Goal: Information Seeking & Learning: Check status

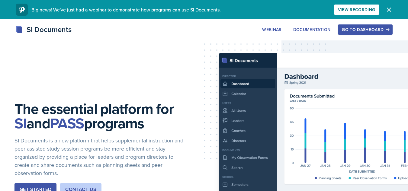
click at [375, 24] on div "The essential platform for SI and PASS programs SI Documents is a new platform …" at bounding box center [204, 153] width 408 height 269
click at [375, 29] on div "Go to Dashboard" at bounding box center [365, 29] width 47 height 5
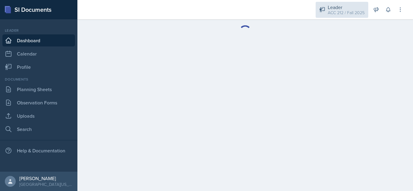
click at [348, 6] on div "Leader" at bounding box center [346, 7] width 37 height 7
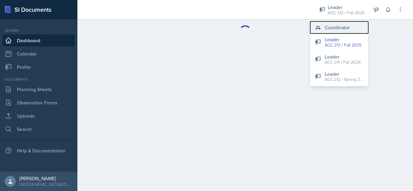
click at [343, 26] on div "Coordinator" at bounding box center [337, 27] width 25 height 7
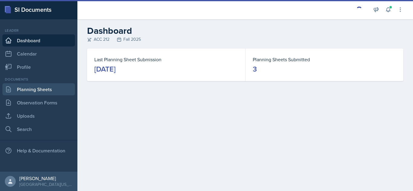
click at [24, 90] on link "Planning Sheets" at bounding box center [38, 89] width 73 height 12
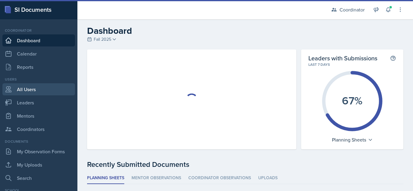
click at [33, 89] on link "All Users" at bounding box center [38, 89] width 73 height 12
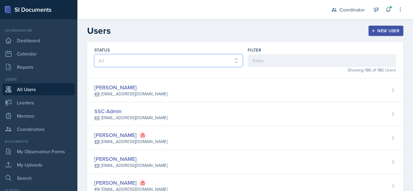
click at [214, 62] on select "All Active Inactive" at bounding box center [168, 60] width 148 height 13
drag, startPoint x: 214, startPoint y: 62, endPoint x: 213, endPoint y: 66, distance: 4.5
click at [214, 62] on select "All Active Inactive" at bounding box center [168, 60] width 148 height 13
click at [94, 54] on select "All Active Inactive" at bounding box center [168, 60] width 148 height 13
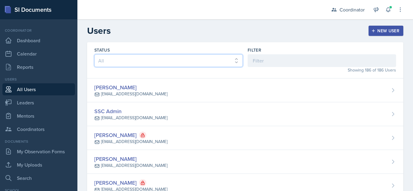
click at [211, 58] on select "All Active Inactive" at bounding box center [168, 60] width 148 height 13
select select "true"
click at [94, 54] on select "All Active Inactive" at bounding box center [168, 60] width 148 height 13
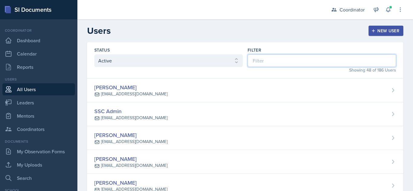
click at [294, 63] on input at bounding box center [322, 60] width 148 height 13
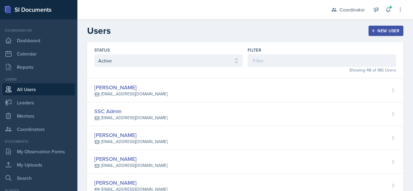
click at [288, 51] on div "Filter" at bounding box center [322, 50] width 148 height 6
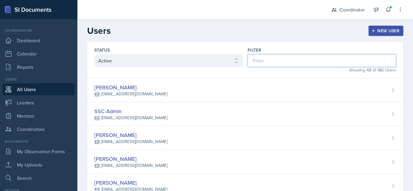
click at [300, 59] on input at bounding box center [322, 60] width 148 height 13
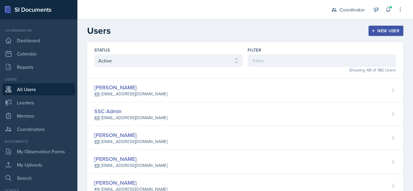
click at [303, 48] on div "Filter" at bounding box center [322, 50] width 148 height 6
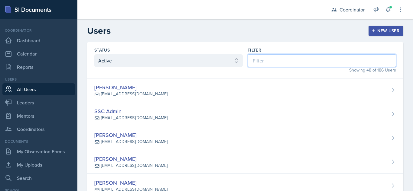
click at [362, 64] on input at bounding box center [322, 60] width 148 height 13
type input "c"
type input "p"
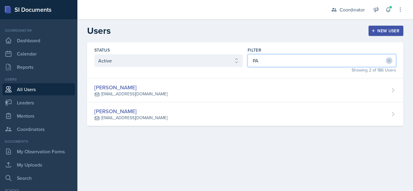
type input "P"
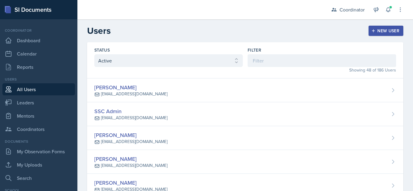
click at [331, 51] on div "Filter" at bounding box center [322, 50] width 148 height 6
click at [46, 104] on link "Leaders" at bounding box center [38, 103] width 73 height 12
select select "19fb88f7-c89b-4031-b5a0-458fd49807a1"
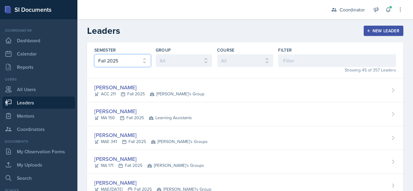
click at [131, 60] on select "All Fall 2025 Spring 2025 Fall 2024 Spring 2024 Fall 2023 Spring 2023 Fall 2022…" at bounding box center [122, 60] width 57 height 13
click at [164, 63] on select "All Kenneth's Group Cody's Group Learning Assistants Bella's Groups Zack's Grou…" at bounding box center [184, 60] width 57 height 13
drag, startPoint x: 202, startPoint y: 57, endPoint x: 236, endPoint y: 53, distance: 34.4
click at [202, 57] on select "All Kenneth's Group Cody's Group Learning Assistants Bella's Groups Zack's Grou…" at bounding box center [184, 60] width 57 height 13
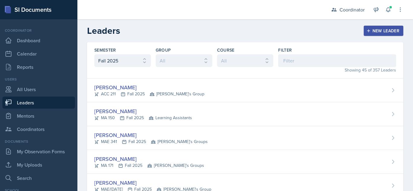
click at [247, 54] on div "Course All ACC 211 ACC 212 ACC 307 BYS 119 BYS 215 BYS 300 CH 101 CH 121 CH 331…" at bounding box center [245, 60] width 57 height 26
click at [246, 59] on select "All ACC 211 ACC 212 ACC 307 BYS 119 BYS 215 BYS 300 CH 101 CH 121 CH 331 CPE 21…" at bounding box center [245, 60] width 57 height 13
click at [287, 60] on input at bounding box center [337, 60] width 118 height 13
click at [217, 61] on select "All ACC 211 ACC 212 ACC 307 BYS 119 BYS 215 BYS 300 CH 101 CH 121 CH 331 CPE 21…" at bounding box center [245, 60] width 57 height 13
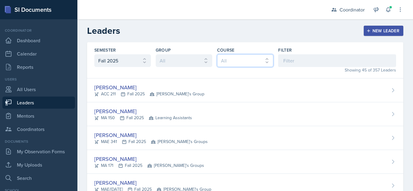
click at [217, 61] on select "All ACC 211 ACC 212 ACC 307 BYS 119 BYS 215 BYS 300 CH 101 CH 121 CH 331 CPE 21…" at bounding box center [245, 60] width 57 height 13
click at [202, 58] on select "All Kenneth's Group Cody's Group Learning Assistants Bella's Groups Zack's Grou…" at bounding box center [184, 60] width 57 height 13
click at [156, 54] on select "All Kenneth's Group Cody's Group Learning Assistants Bella's Groups Zack's Grou…" at bounding box center [184, 60] width 57 height 13
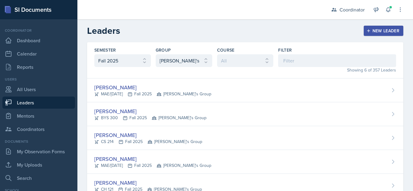
click at [188, 52] on div "Group" at bounding box center [184, 50] width 57 height 6
click at [197, 64] on select "All Kenneth's Group Cody's Group Learning Assistants Bella's Groups Zack's Grou…" at bounding box center [184, 60] width 57 height 13
select select "5eb9f3c0-a307-46b3-8a40-1909215cce50"
click at [156, 54] on select "All Kenneth's Group Cody's Group Learning Assistants Bella's Groups Zack's Grou…" at bounding box center [184, 60] width 57 height 13
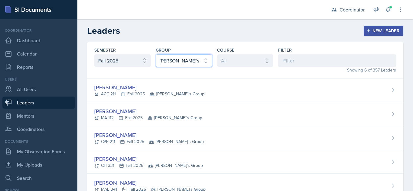
click at [200, 63] on select "All Kenneth's Group Cody's Group Learning Assistants Bella's Groups Zack's Grou…" at bounding box center [184, 60] width 57 height 13
click at [156, 54] on select "All Kenneth's Group Cody's Group Learning Assistants Bella's Groups Zack's Grou…" at bounding box center [184, 60] width 57 height 13
drag, startPoint x: 194, startPoint y: 58, endPoint x: 195, endPoint y: 55, distance: 3.5
click at [194, 56] on select "All Kenneth's Group Cody's Group Learning Assistants Bella's Groups Zack's Grou…" at bounding box center [184, 60] width 57 height 13
select select "5eb9f3c0-a307-46b3-8a40-1909215cce50"
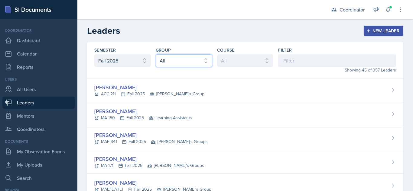
click at [156, 54] on select "All Kenneth's Group Cody's Group Learning Assistants Bella's Groups Zack's Grou…" at bounding box center [184, 60] width 57 height 13
click at [200, 50] on div "Group" at bounding box center [184, 50] width 57 height 6
click at [196, 58] on select "All Kenneth's Group Cody's Group Learning Assistants Bella's Groups Zack's Grou…" at bounding box center [184, 60] width 57 height 13
select select
click at [156, 54] on select "All Kenneth's Group Cody's Group Learning Assistants Bella's Groups Zack's Grou…" at bounding box center [184, 60] width 57 height 13
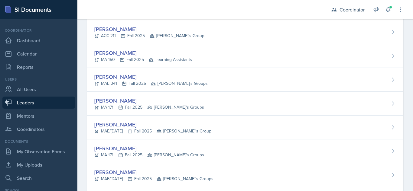
scroll to position [69, 0]
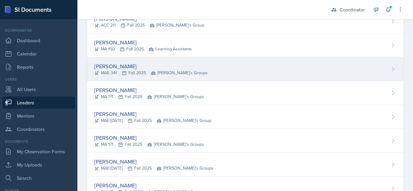
click at [122, 66] on div "Hayato Ando" at bounding box center [150, 66] width 113 height 8
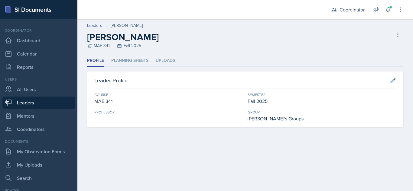
select select "19fb88f7-c89b-4031-b5a0-458fd49807a1"
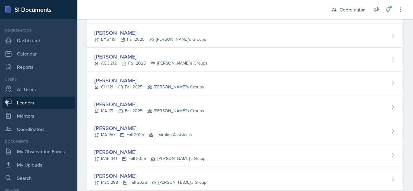
scroll to position [860, 0]
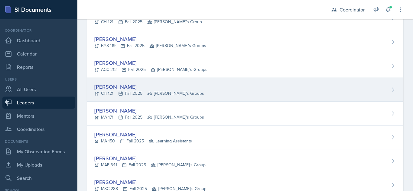
click at [139, 89] on div "Christopher Pinckard" at bounding box center [149, 87] width 110 height 8
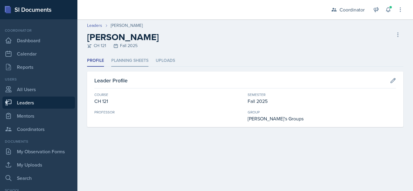
click at [144, 61] on li "Planning Sheets" at bounding box center [129, 61] width 37 height 12
click at [124, 54] on header "Leaders Thomas Adams Thomas Adams ACC 211 Fall 2025 Delete Leader" at bounding box center [245, 37] width 336 height 36
click at [129, 60] on li "Planning Sheets" at bounding box center [129, 61] width 37 height 12
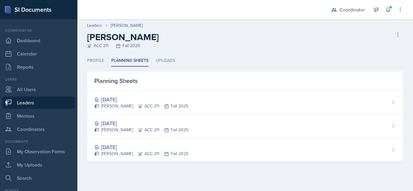
click at [270, 34] on div "Thomas Adams ACC 211 Fall 2025 Delete Leader" at bounding box center [245, 40] width 316 height 17
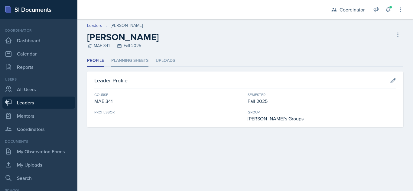
click at [131, 60] on li "Planning Sheets" at bounding box center [129, 61] width 37 height 12
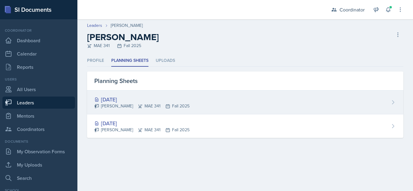
click at [132, 102] on div "[DATE]" at bounding box center [141, 100] width 95 height 8
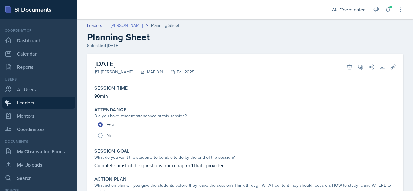
click at [125, 25] on link "Hayato Ando" at bounding box center [127, 25] width 32 height 6
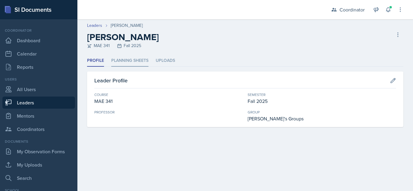
click at [138, 62] on li "Planning Sheets" at bounding box center [129, 61] width 37 height 12
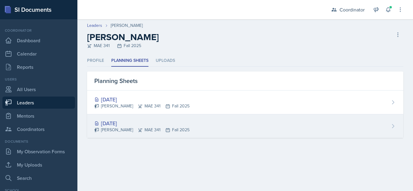
click at [126, 124] on div "[DATE]" at bounding box center [141, 123] width 95 height 8
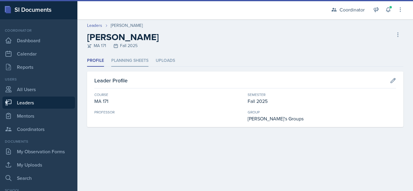
click at [124, 59] on li "Planning Sheets" at bounding box center [129, 61] width 37 height 12
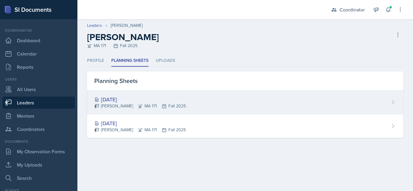
click at [121, 91] on div "Aug 28th, 2025 Zack Banish MA 171 Fall 2025" at bounding box center [245, 103] width 316 height 24
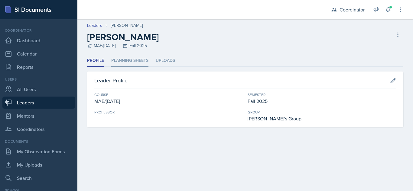
click at [138, 60] on li "Planning Sheets" at bounding box center [129, 61] width 37 height 12
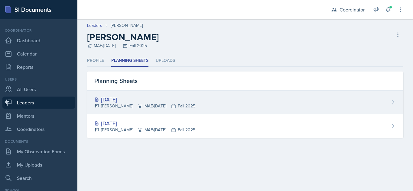
click at [126, 100] on div "[DATE]" at bounding box center [144, 100] width 101 height 8
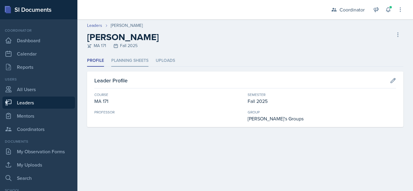
click at [124, 64] on li "Planning Sheets" at bounding box center [129, 61] width 37 height 12
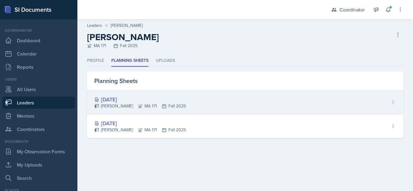
click at [123, 100] on div "[DATE]" at bounding box center [140, 100] width 92 height 8
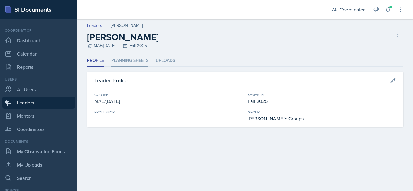
click at [128, 56] on li "Planning Sheets" at bounding box center [129, 61] width 37 height 12
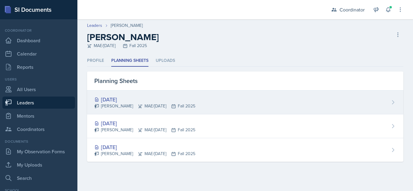
click at [127, 101] on div "[DATE]" at bounding box center [144, 100] width 101 height 8
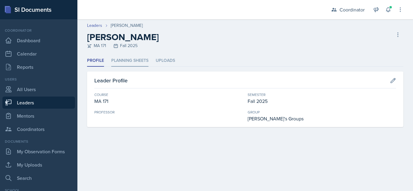
click at [138, 59] on li "Planning Sheets" at bounding box center [129, 61] width 37 height 12
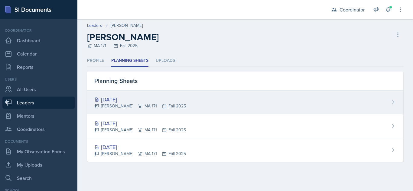
click at [135, 101] on div "[DATE]" at bounding box center [140, 100] width 92 height 8
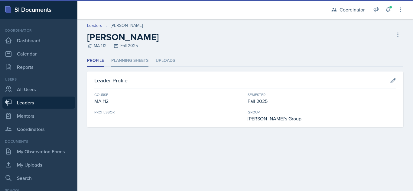
click at [132, 66] on li "Planning Sheets" at bounding box center [129, 61] width 37 height 12
click at [138, 64] on li "Planning Sheets" at bounding box center [129, 61] width 37 height 12
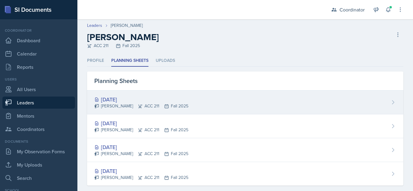
click at [132, 99] on div "Aug 29th, 2025" at bounding box center [141, 100] width 94 height 8
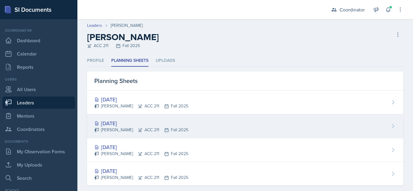
click at [123, 126] on div "Aug 28th, 2025" at bounding box center [141, 123] width 94 height 8
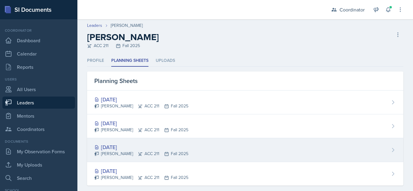
click at [127, 148] on div "Aug 26th, 2025" at bounding box center [141, 147] width 94 height 8
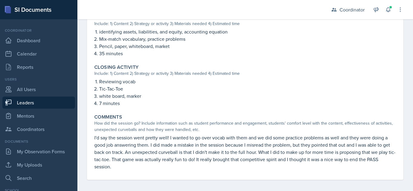
scroll to position [279, 0]
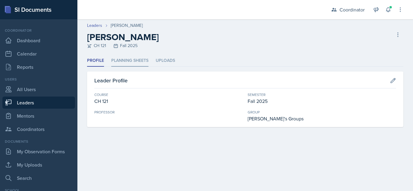
click at [136, 60] on li "Planning Sheets" at bounding box center [129, 61] width 37 height 12
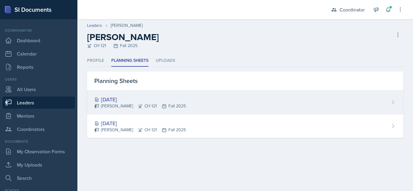
click at [120, 103] on div "Bella Clifton CH 121 Fall 2025" at bounding box center [140, 106] width 92 height 6
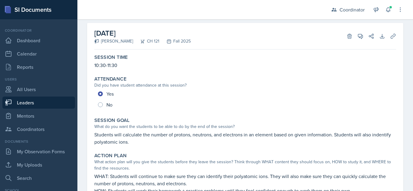
scroll to position [23, 0]
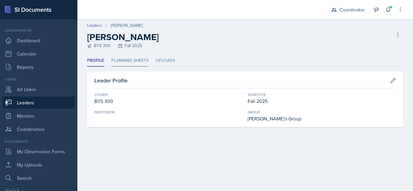
click at [132, 60] on li "Planning Sheets" at bounding box center [129, 61] width 37 height 12
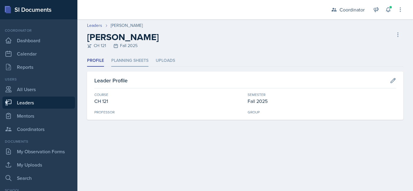
click at [128, 66] on li "Planning Sheets" at bounding box center [129, 61] width 37 height 12
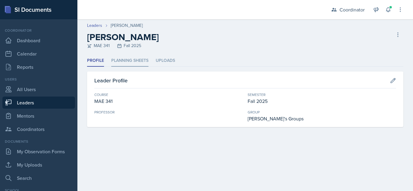
click at [126, 61] on li "Planning Sheets" at bounding box center [129, 61] width 37 height 12
click at [140, 66] on li "Planning Sheets" at bounding box center [129, 61] width 37 height 12
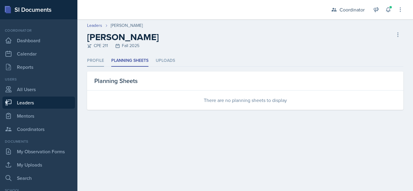
click at [96, 62] on li "Profile" at bounding box center [95, 61] width 17 height 12
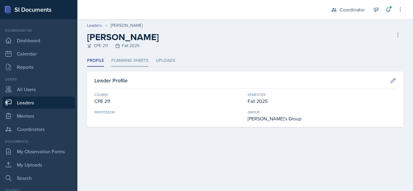
click at [116, 63] on li "Planning Sheets" at bounding box center [129, 61] width 37 height 12
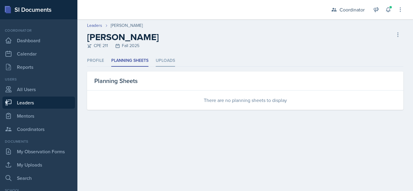
click at [167, 63] on li "Uploads" at bounding box center [165, 61] width 19 height 12
click at [138, 63] on li "Planning Sheets" at bounding box center [129, 61] width 37 height 12
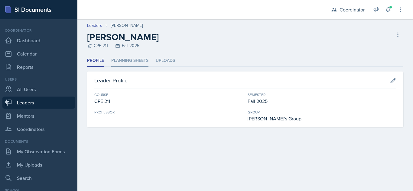
click at [135, 58] on li "Planning Sheets" at bounding box center [129, 61] width 37 height 12
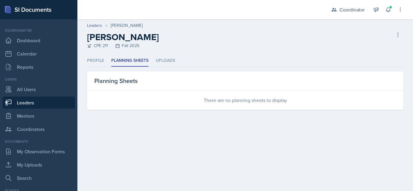
click at [106, 63] on ul "Profile Planning Sheets Uploads" at bounding box center [245, 61] width 316 height 12
click at [102, 64] on li "Profile" at bounding box center [95, 61] width 17 height 12
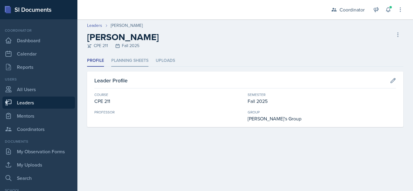
click at [139, 66] on li "Planning Sheets" at bounding box center [129, 61] width 37 height 12
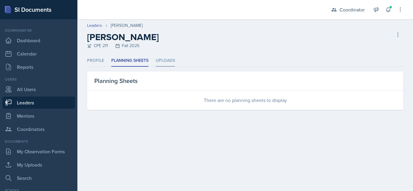
click at [161, 63] on li "Uploads" at bounding box center [165, 61] width 19 height 12
click at [138, 66] on li "Planning Sheets" at bounding box center [129, 61] width 37 height 12
click at [101, 63] on li "Profile" at bounding box center [95, 61] width 17 height 12
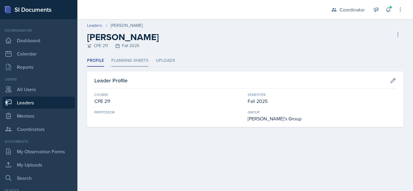
click at [137, 57] on li "Planning Sheets" at bounding box center [129, 61] width 37 height 12
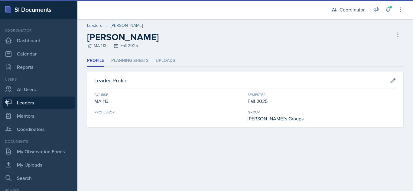
click at [124, 68] on div "Profile Planning Sheets Uploads Profile Planning Sheets Uploads Leader Profile …" at bounding box center [245, 91] width 316 height 72
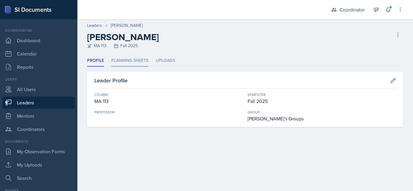
click at [125, 63] on li "Planning Sheets" at bounding box center [129, 61] width 37 height 12
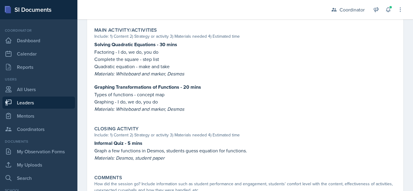
scroll to position [291, 0]
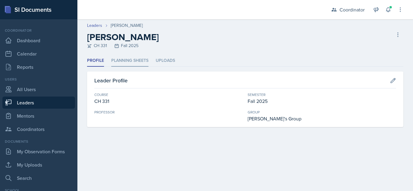
click at [127, 61] on li "Planning Sheets" at bounding box center [129, 61] width 37 height 12
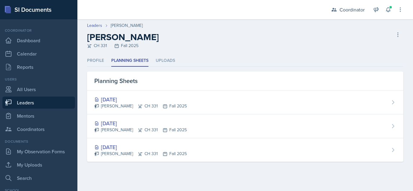
click at [187, 17] on div at bounding box center [198, 9] width 233 height 19
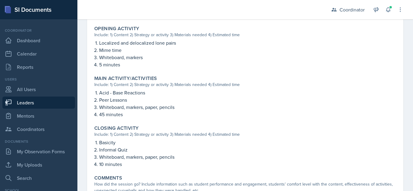
scroll to position [257, 0]
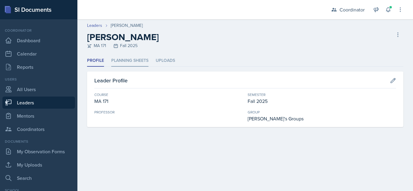
click at [132, 63] on li "Planning Sheets" at bounding box center [129, 61] width 37 height 12
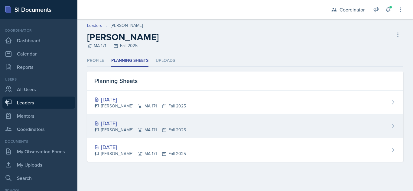
click at [125, 125] on div "Aug 26th, 2025" at bounding box center [140, 123] width 92 height 8
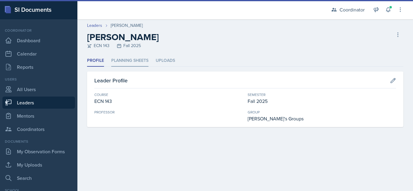
click at [142, 61] on li "Planning Sheets" at bounding box center [129, 61] width 37 height 12
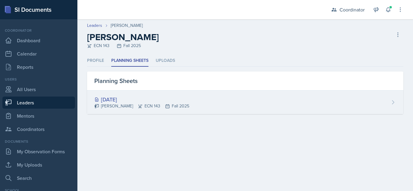
click at [149, 101] on div "[DATE]" at bounding box center [141, 100] width 95 height 8
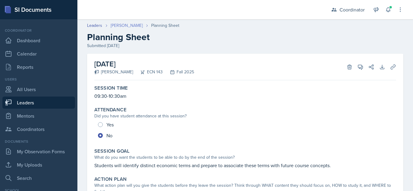
click at [120, 26] on link "Jacob Green" at bounding box center [127, 25] width 32 height 6
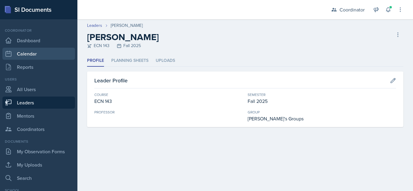
click at [53, 53] on link "Calendar" at bounding box center [38, 54] width 73 height 12
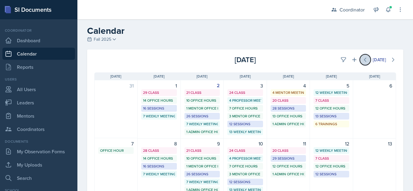
click at [362, 59] on icon at bounding box center [365, 60] width 6 height 6
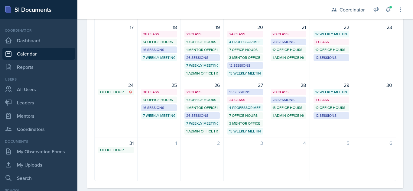
scroll to position [192, 0]
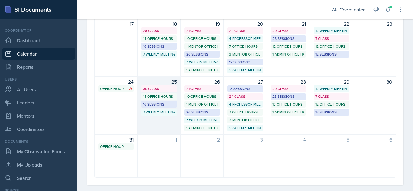
click at [159, 81] on div "25" at bounding box center [158, 81] width 35 height 7
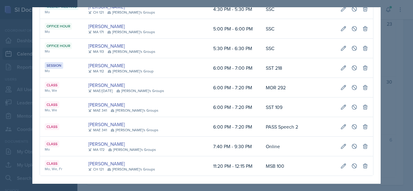
scroll to position [1190, 0]
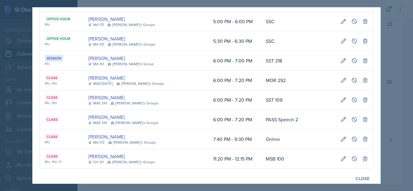
click at [403, 134] on div at bounding box center [206, 95] width 413 height 191
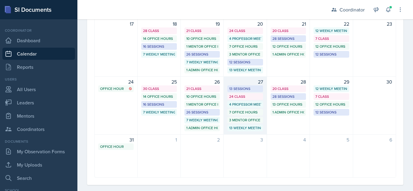
click at [243, 81] on div "27" at bounding box center [244, 81] width 35 height 7
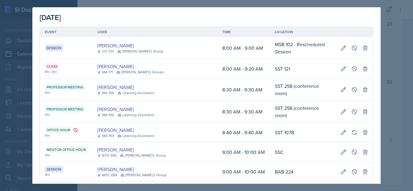
scroll to position [17, 0]
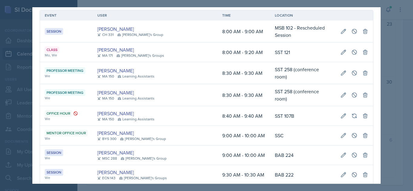
click at [376, 27] on div "August 27th, 2025 Event User Time Location Session Kenneth Figueroa CH 331 Kenn…" at bounding box center [206, 95] width 348 height 177
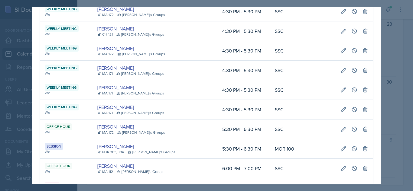
scroll to position [1071, 0]
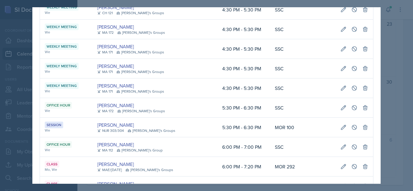
click at [390, 132] on div at bounding box center [206, 95] width 413 height 191
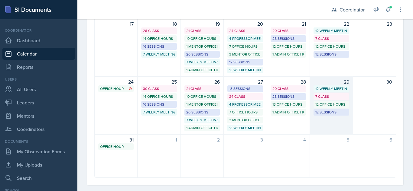
click at [322, 123] on div "29 12 Weekly Meetings 7 Class 12 Office Hours 12 Sessions" at bounding box center [331, 105] width 43 height 58
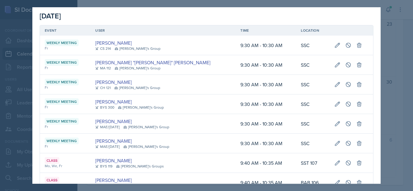
scroll to position [0, 0]
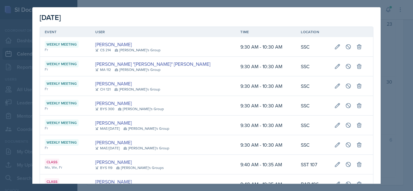
click at [401, 52] on div at bounding box center [206, 95] width 413 height 191
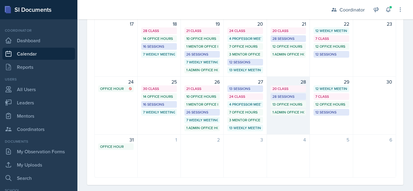
click at [285, 127] on div "28 20 Class 28 Sessions 13 Office Hours 1 Admin Office Hour" at bounding box center [288, 105] width 43 height 58
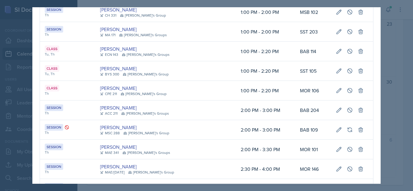
scroll to position [606, 0]
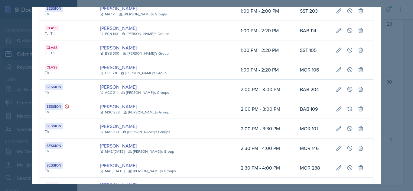
drag, startPoint x: 376, startPoint y: 98, endPoint x: 379, endPoint y: 112, distance: 14.4
click at [379, 112] on div "August 28th, 2025 Event User Time Location Class Tu, Th Jace Nelson MA 150 Lear…" at bounding box center [206, 95] width 348 height 177
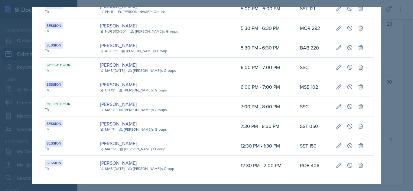
scroll to position [1091, 0]
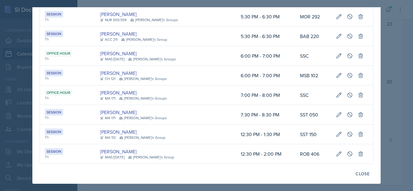
click at [386, 125] on div at bounding box center [206, 95] width 413 height 191
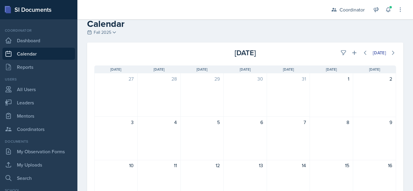
scroll to position [0, 0]
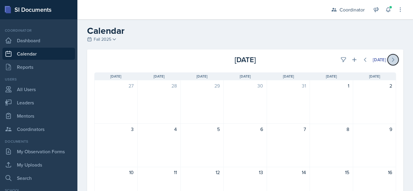
click at [390, 61] on icon at bounding box center [393, 60] width 6 height 6
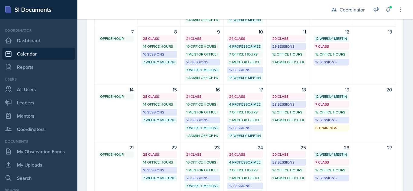
scroll to position [135, 0]
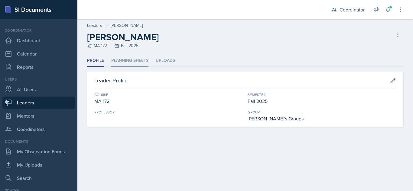
click at [135, 59] on li "Planning Sheets" at bounding box center [129, 61] width 37 height 12
click at [152, 60] on ul "Profile Planning Sheets Uploads" at bounding box center [245, 61] width 316 height 12
click at [143, 61] on li "Planning Sheets" at bounding box center [129, 61] width 37 height 12
click at [143, 64] on li "Planning Sheets" at bounding box center [129, 61] width 37 height 12
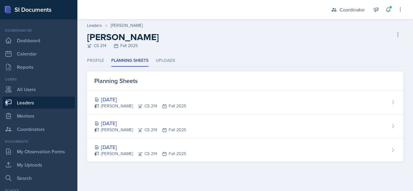
drag, startPoint x: 118, startPoint y: 97, endPoint x: 277, endPoint y: 68, distance: 161.4
click at [277, 68] on div "Profile Planning Sheets Uploads Profile Planning Sheets Uploads Leader Profile …" at bounding box center [245, 108] width 316 height 107
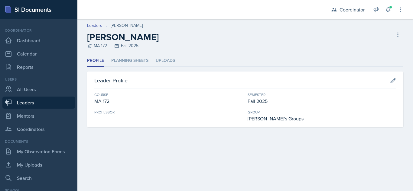
click at [132, 54] on header "Leaders [PERSON_NAME] [PERSON_NAME] MA 172 Fall 2025 Delete Leader" at bounding box center [245, 37] width 336 height 36
click at [133, 57] on li "Planning Sheets" at bounding box center [129, 61] width 37 height 12
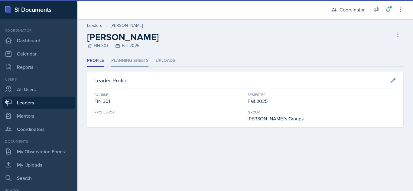
click at [135, 63] on li "Planning Sheets" at bounding box center [129, 61] width 37 height 12
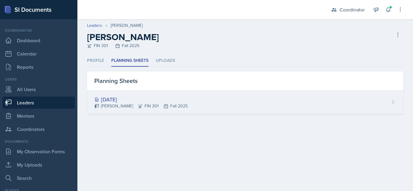
click at [128, 96] on div "Aug 28th, 2025" at bounding box center [140, 100] width 93 height 8
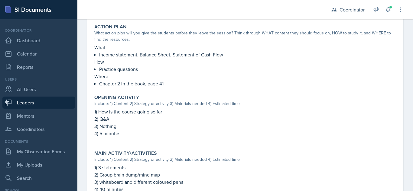
scroll to position [290, 0]
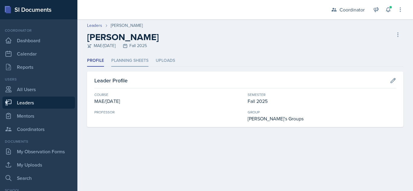
click at [132, 57] on li "Planning Sheets" at bounding box center [129, 61] width 37 height 12
click at [151, 63] on ul "Profile Planning Sheets Uploads" at bounding box center [245, 61] width 316 height 12
click at [130, 60] on li "Planning Sheets" at bounding box center [129, 61] width 37 height 12
click at [140, 66] on li "Planning Sheets" at bounding box center [129, 61] width 37 height 12
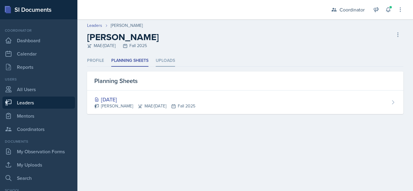
click at [161, 66] on li "Uploads" at bounding box center [165, 61] width 19 height 12
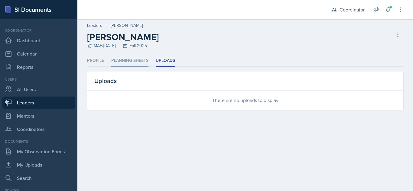
click at [115, 65] on li "Planning Sheets" at bounding box center [129, 61] width 37 height 12
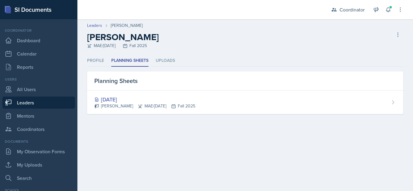
click at [86, 66] on div "Profile Planning Sheets Uploads Profile Planning Sheets Uploads Leader Profile …" at bounding box center [245, 92] width 336 height 74
click at [98, 60] on li "Profile" at bounding box center [95, 61] width 17 height 12
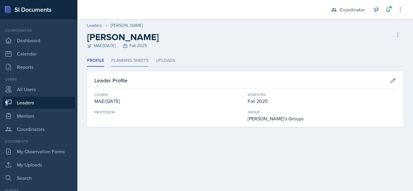
click at [125, 62] on li "Planning Sheets" at bounding box center [129, 61] width 37 height 12
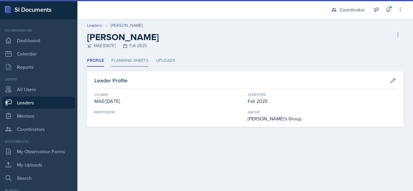
click at [129, 60] on li "Planning Sheets" at bounding box center [129, 61] width 37 height 12
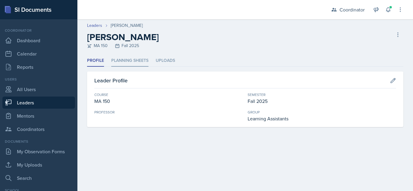
click at [146, 57] on li "Planning Sheets" at bounding box center [129, 61] width 37 height 12
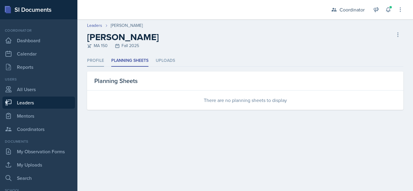
click at [101, 64] on li "Profile" at bounding box center [95, 61] width 17 height 12
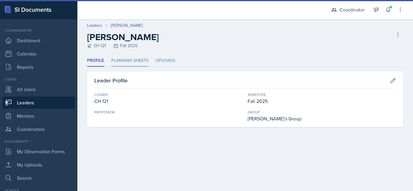
click at [141, 58] on li "Planning Sheets" at bounding box center [129, 61] width 37 height 12
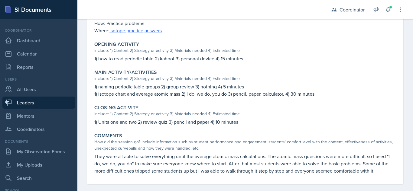
scroll to position [191, 0]
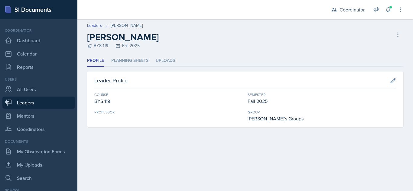
click at [130, 53] on header "Leaders Elise Pelham Elise Pelham BYS 119 Fall 2025 Delete Leader" at bounding box center [245, 37] width 336 height 36
click at [129, 58] on li "Planning Sheets" at bounding box center [129, 61] width 37 height 12
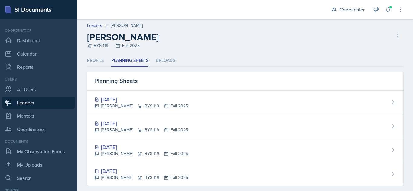
scroll to position [9, 0]
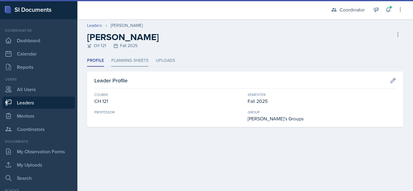
click at [130, 60] on li "Planning Sheets" at bounding box center [129, 61] width 37 height 12
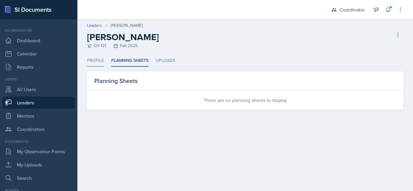
click at [96, 59] on li "Profile" at bounding box center [95, 61] width 17 height 12
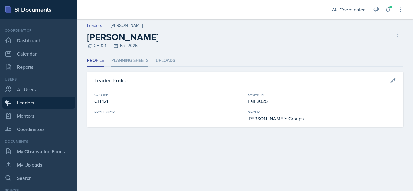
click at [123, 62] on li "Planning Sheets" at bounding box center [129, 61] width 37 height 12
click at [136, 56] on li "Planning Sheets" at bounding box center [129, 61] width 37 height 12
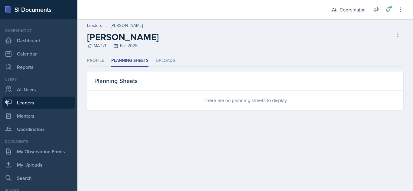
click at [108, 62] on ul "Profile Planning Sheets Uploads" at bounding box center [245, 61] width 316 height 12
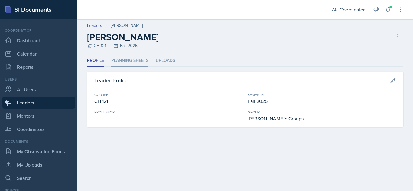
click at [146, 61] on li "Planning Sheets" at bounding box center [129, 61] width 37 height 12
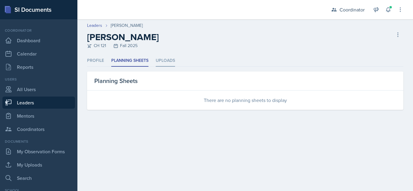
click at [163, 60] on li "Uploads" at bounding box center [165, 61] width 19 height 12
click at [144, 62] on li "Planning Sheets" at bounding box center [129, 61] width 37 height 12
click at [98, 59] on li "Profile" at bounding box center [95, 61] width 17 height 12
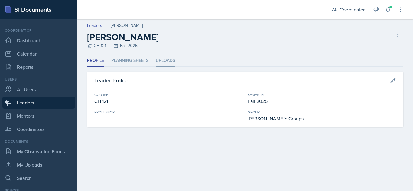
click at [160, 63] on li "Uploads" at bounding box center [165, 61] width 19 height 12
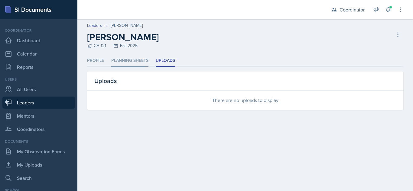
click at [134, 59] on li "Planning Sheets" at bounding box center [129, 61] width 37 height 12
click at [92, 60] on li "Profile" at bounding box center [95, 61] width 17 height 12
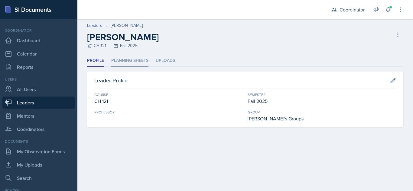
click at [145, 62] on li "Planning Sheets" at bounding box center [129, 61] width 37 height 12
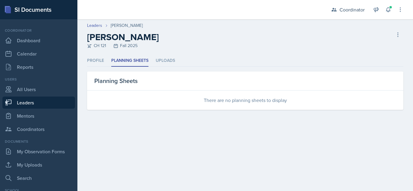
click at [399, 46] on div "Delete Leader" at bounding box center [398, 40] width 6 height 17
click at [399, 40] on div "Delete Leader" at bounding box center [398, 40] width 6 height 17
click at [400, 37] on icon at bounding box center [398, 35] width 6 height 6
click at [382, 26] on div "Leaders Christopher Pinckard" at bounding box center [245, 25] width 316 height 6
click at [167, 67] on div "Profile Planning Sheets Uploads Profile Planning Sheets Uploads Leader Profile …" at bounding box center [245, 82] width 316 height 55
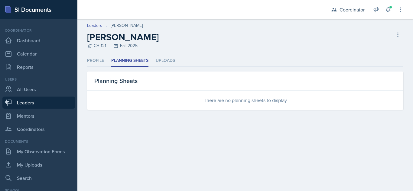
click at [222, 105] on div "There are no planning sheets to display" at bounding box center [245, 100] width 316 height 19
click at [102, 57] on li "Profile" at bounding box center [95, 61] width 17 height 12
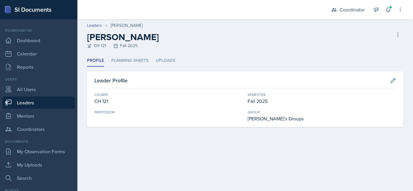
select select "19fb88f7-c89b-4031-b5a0-458fd49807a1"
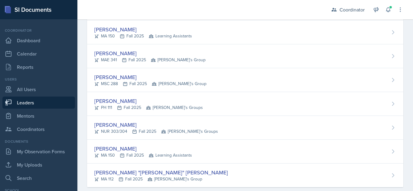
scroll to position [977, 0]
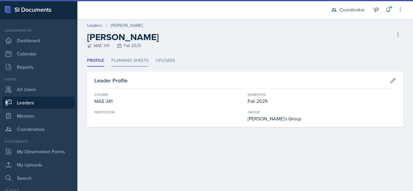
click at [142, 64] on li "Planning Sheets" at bounding box center [129, 61] width 37 height 12
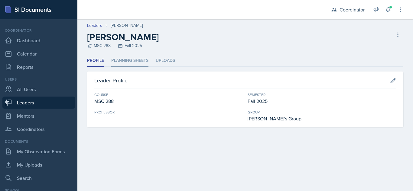
click at [139, 63] on li "Planning Sheets" at bounding box center [129, 61] width 37 height 12
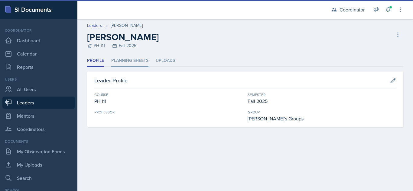
click at [132, 60] on li "Planning Sheets" at bounding box center [129, 61] width 37 height 12
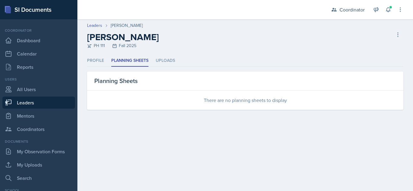
click at [105, 64] on ul "Profile Planning Sheets Uploads" at bounding box center [245, 61] width 316 height 12
click at [97, 63] on li "Profile" at bounding box center [95, 61] width 17 height 12
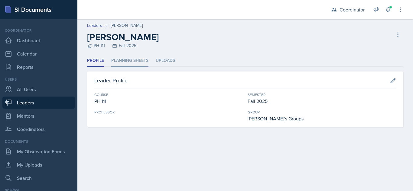
click at [132, 62] on li "Planning Sheets" at bounding box center [129, 61] width 37 height 12
click at [132, 58] on li "Planning Sheets" at bounding box center [129, 61] width 37 height 12
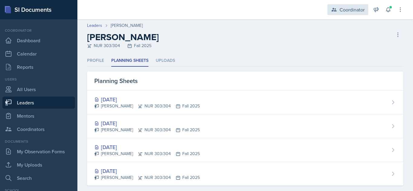
click at [355, 12] on div "Coordinator" at bounding box center [352, 9] width 25 height 7
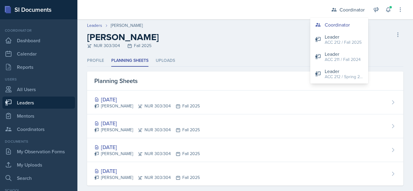
click at [277, 28] on div "Leaders [PERSON_NAME]" at bounding box center [245, 25] width 316 height 6
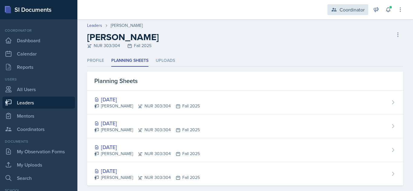
click at [338, 13] on div "Coordinator" at bounding box center [347, 9] width 41 height 11
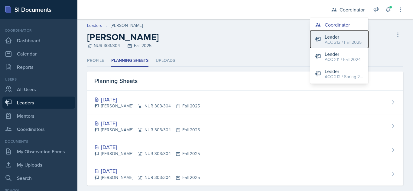
click at [342, 36] on div "Leader" at bounding box center [343, 36] width 37 height 7
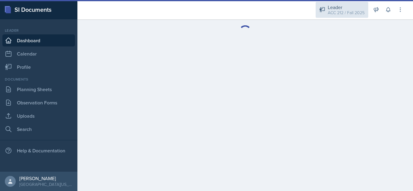
click at [347, 10] on div "ACC 212 / Fall 2025" at bounding box center [346, 13] width 37 height 6
